Goal: Check status

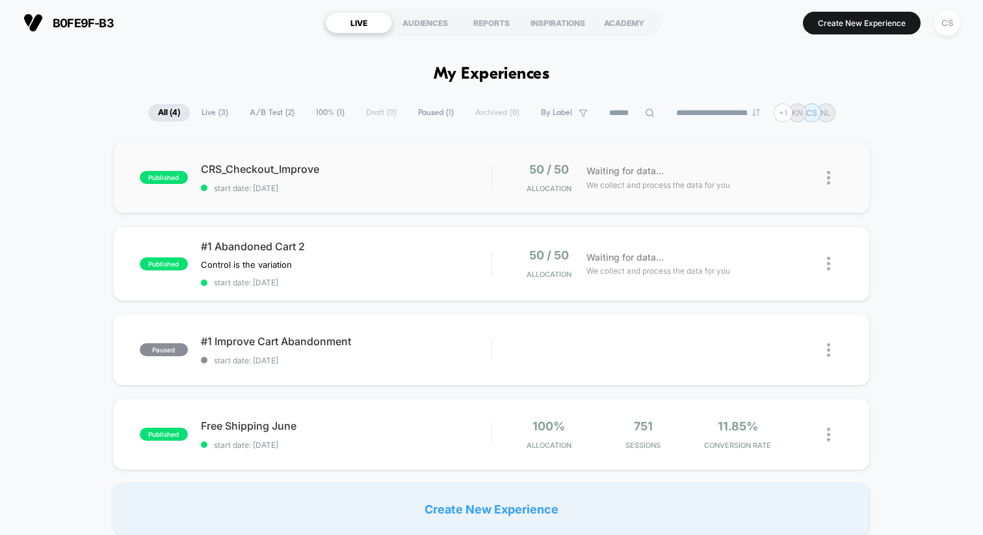
click at [608, 202] on div "published CRS_Checkout_Improve start date: [DATE] 50 / 50 Allocation Waiting fo…" at bounding box center [491, 178] width 757 height 72
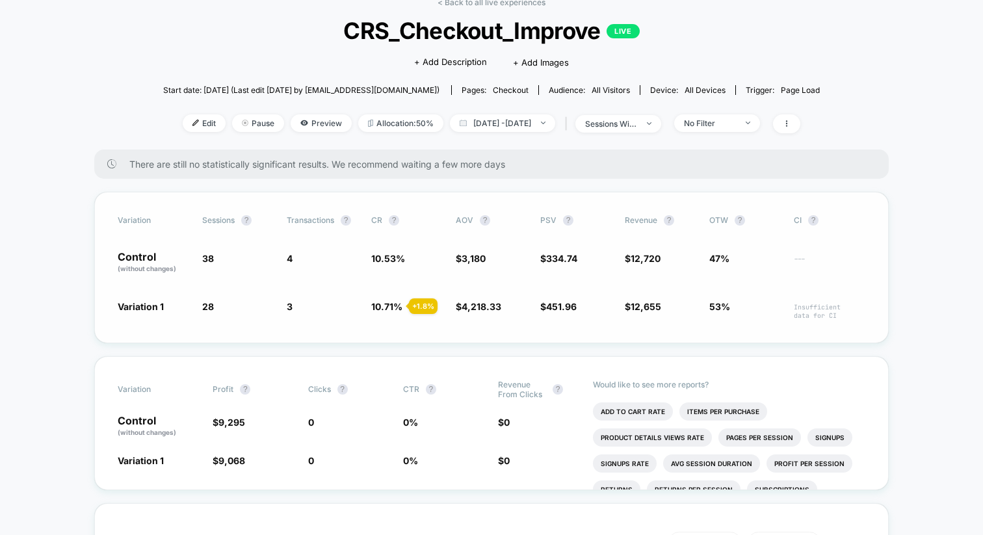
scroll to position [72, 0]
